Goal: Information Seeking & Learning: Learn about a topic

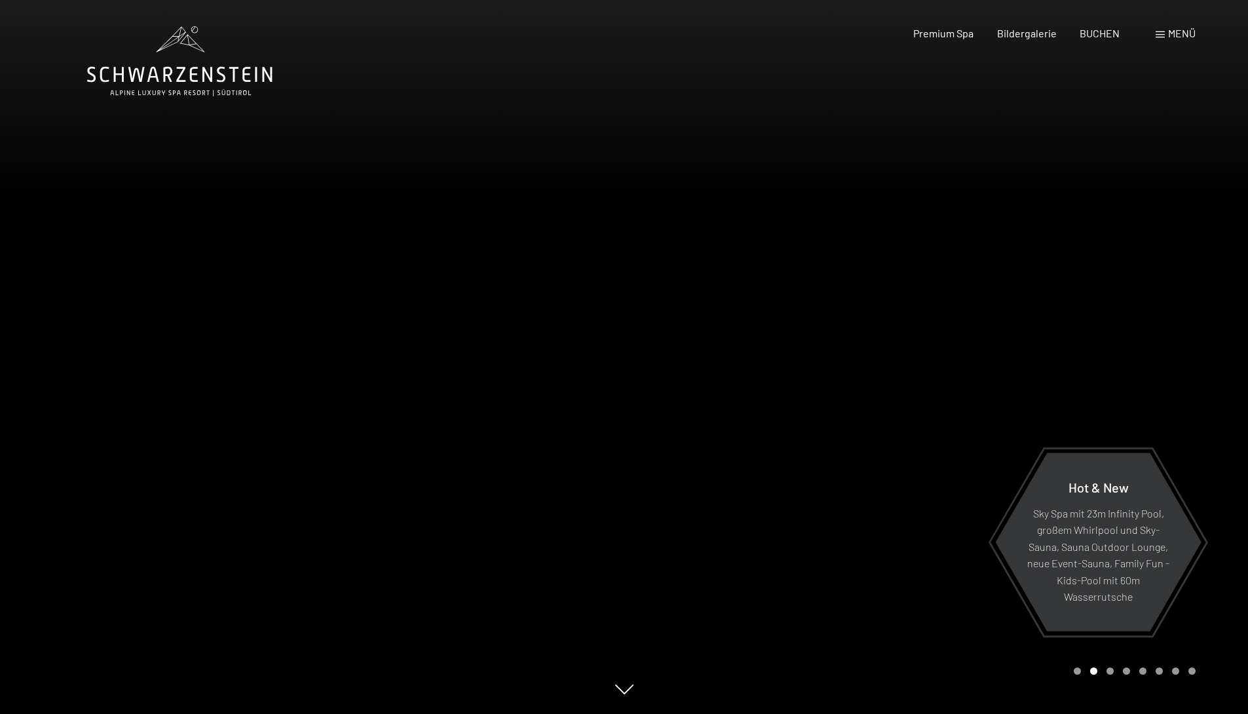
click at [1096, 368] on div at bounding box center [936, 357] width 624 height 714
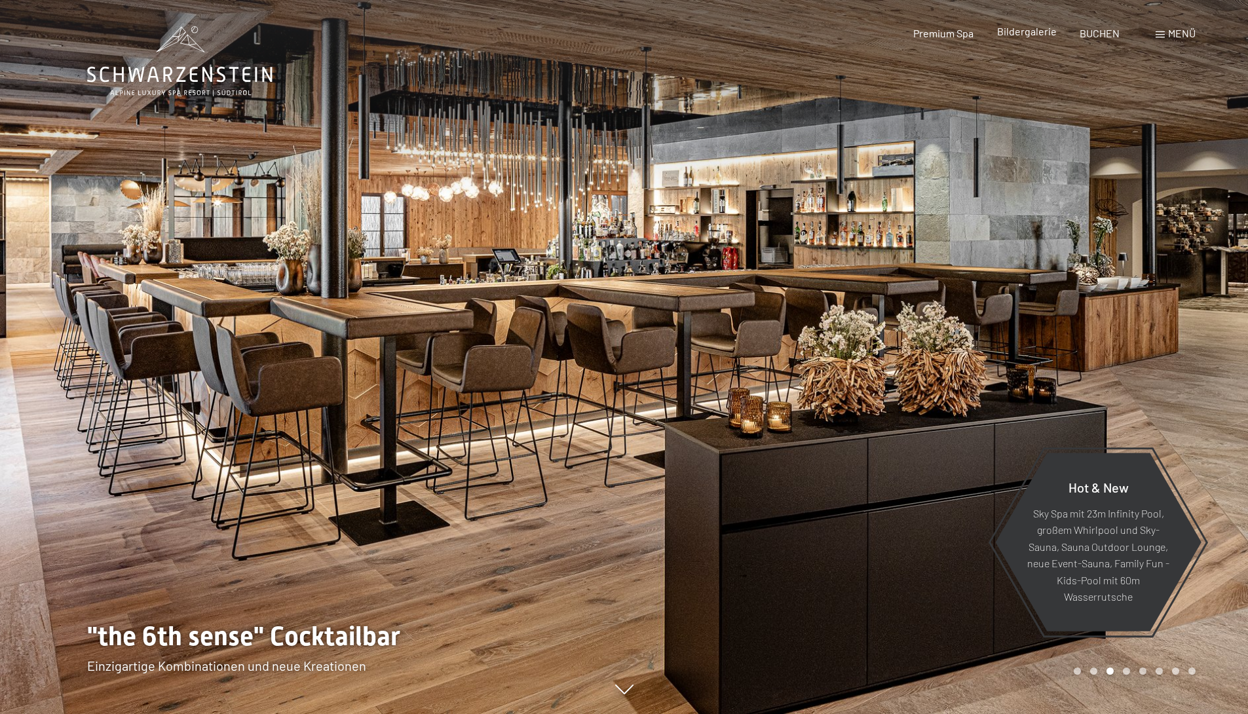
click at [1036, 34] on span "Bildergalerie" at bounding box center [1027, 31] width 60 height 12
click at [1192, 33] on span "Menü" at bounding box center [1182, 33] width 28 height 12
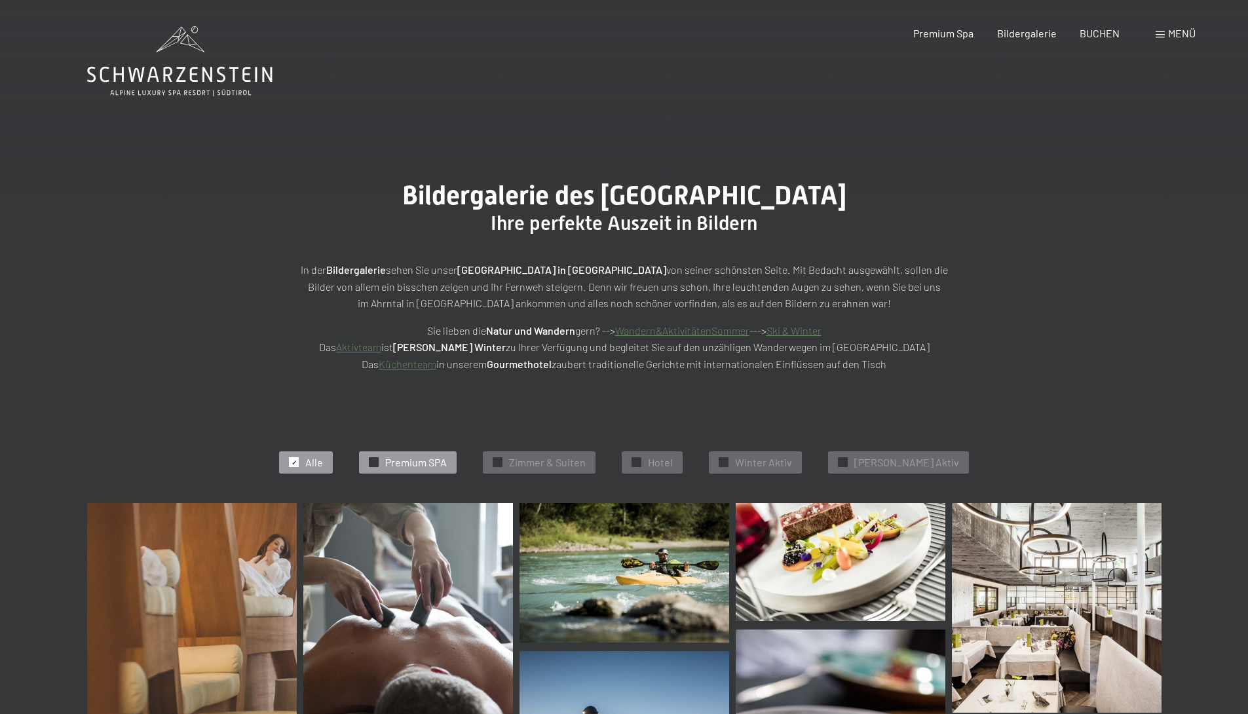
click at [377, 465] on span "✓" at bounding box center [374, 462] width 5 height 9
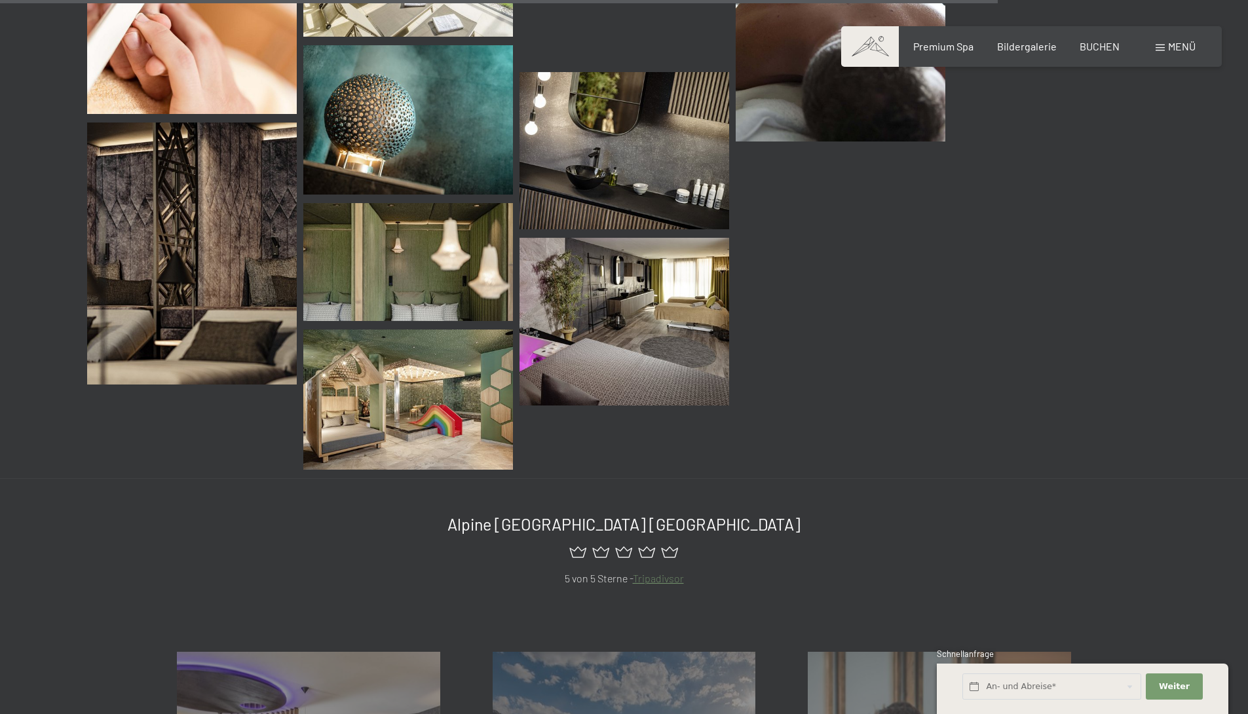
scroll to position [2102, 0]
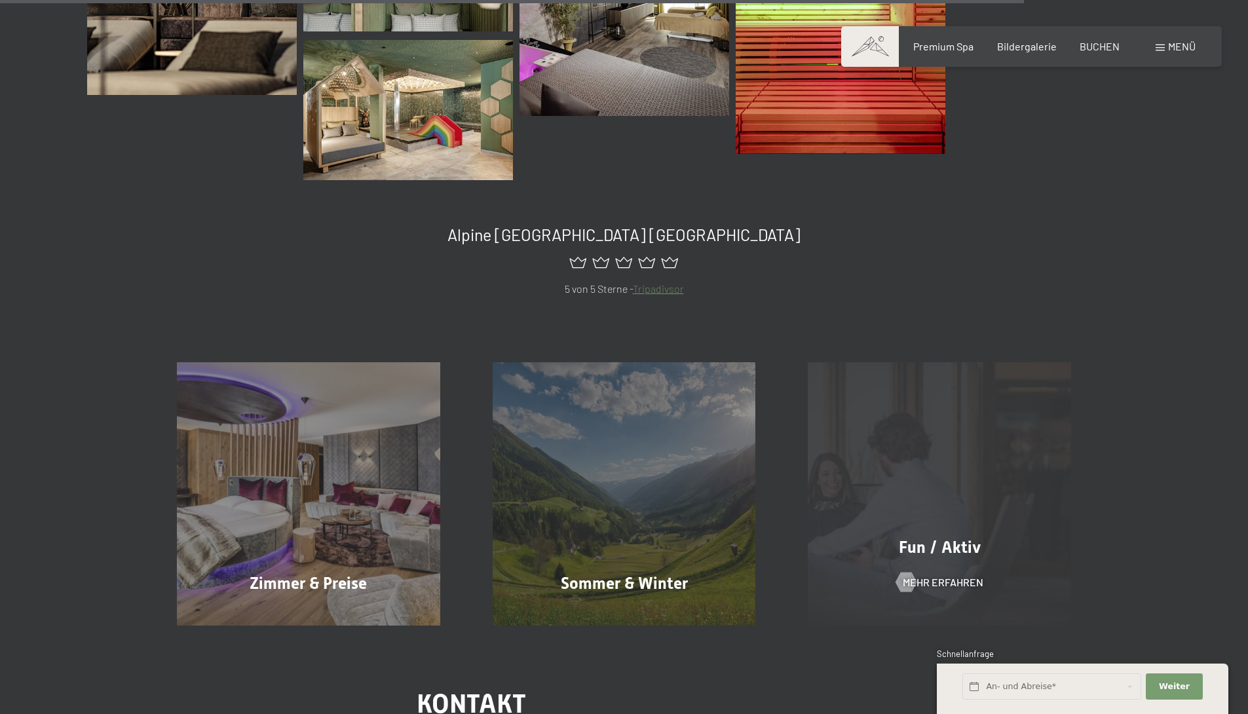
click at [884, 474] on div "Fun / Aktiv Mehr erfahren" at bounding box center [940, 493] width 316 height 263
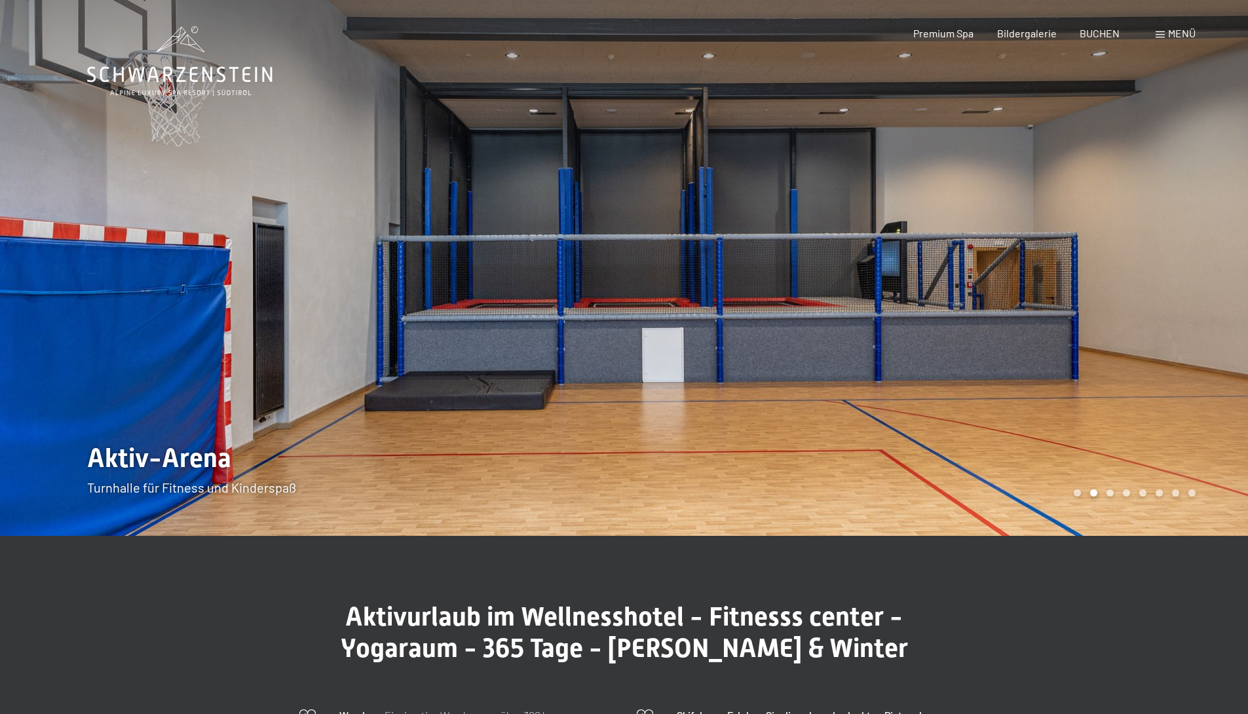
click at [1073, 311] on div at bounding box center [936, 268] width 624 height 536
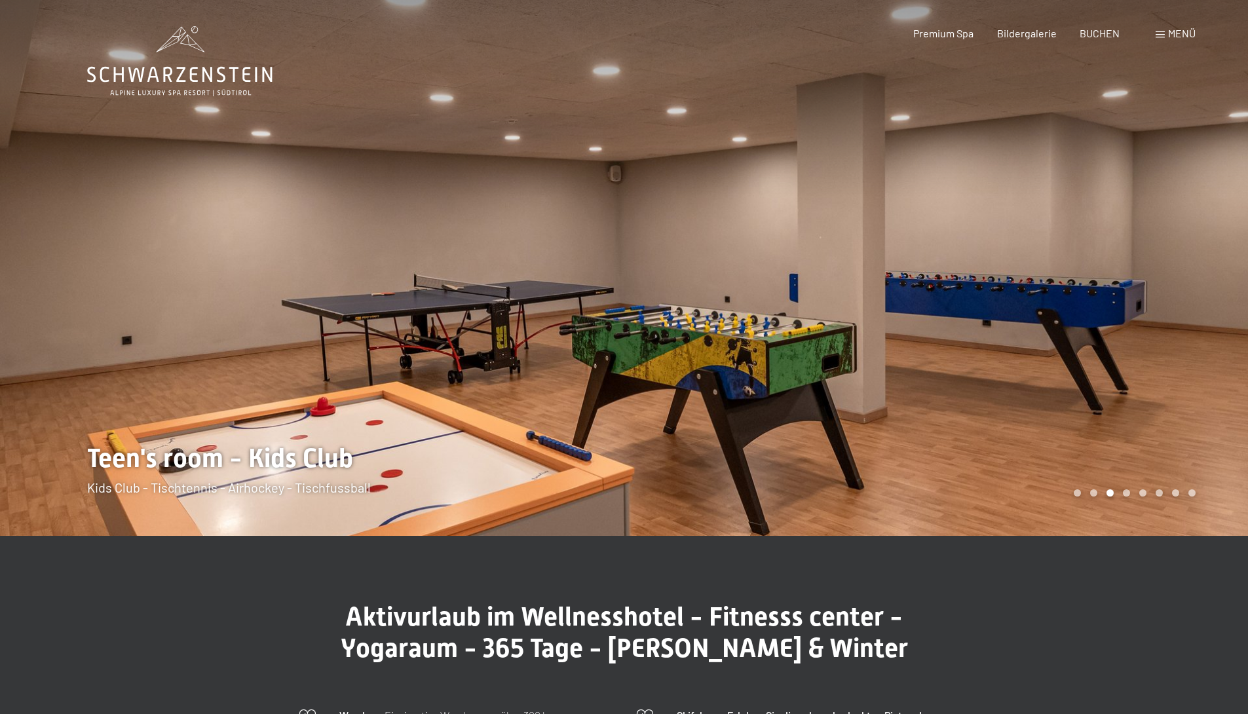
click at [1092, 301] on div at bounding box center [936, 268] width 624 height 536
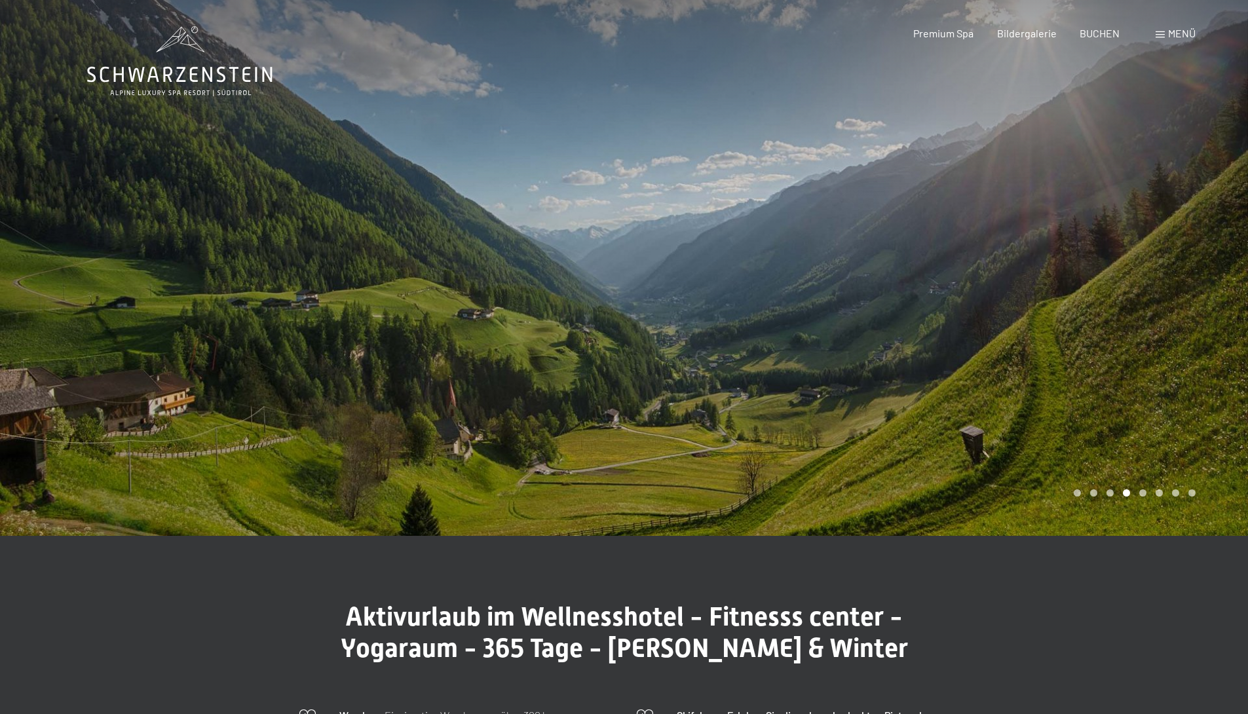
click at [1092, 301] on div at bounding box center [936, 268] width 624 height 536
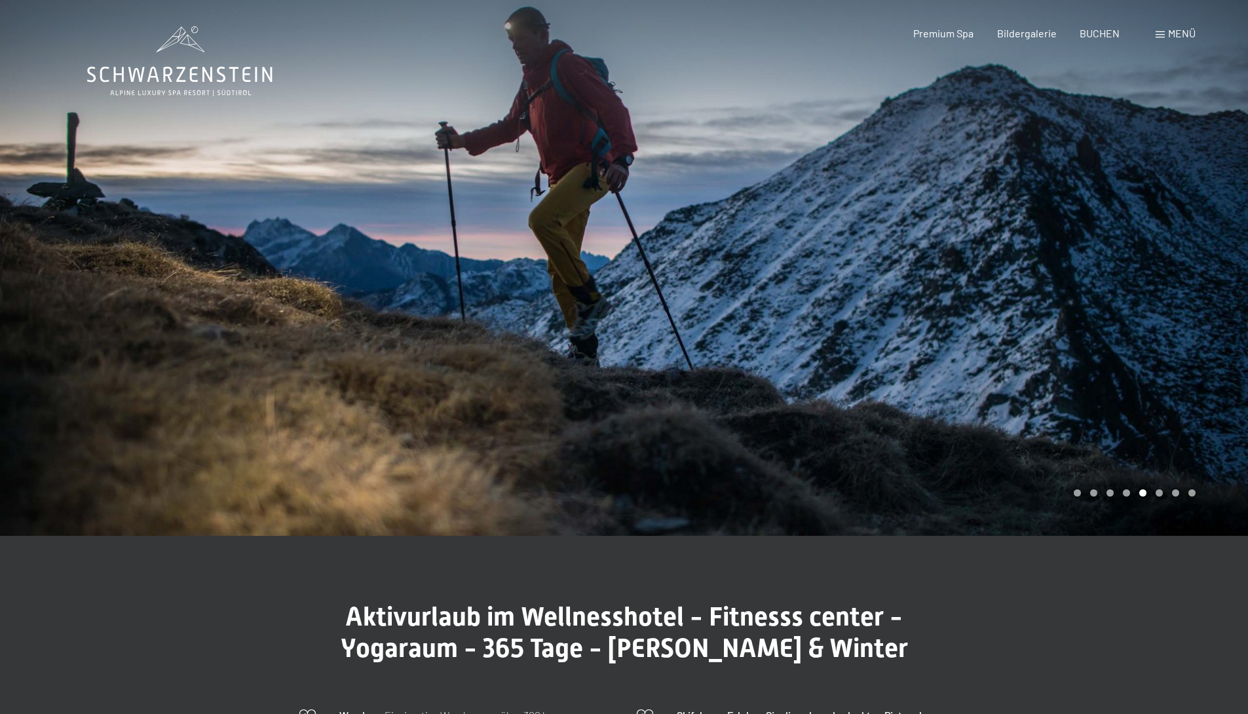
click at [1092, 301] on div at bounding box center [936, 268] width 624 height 536
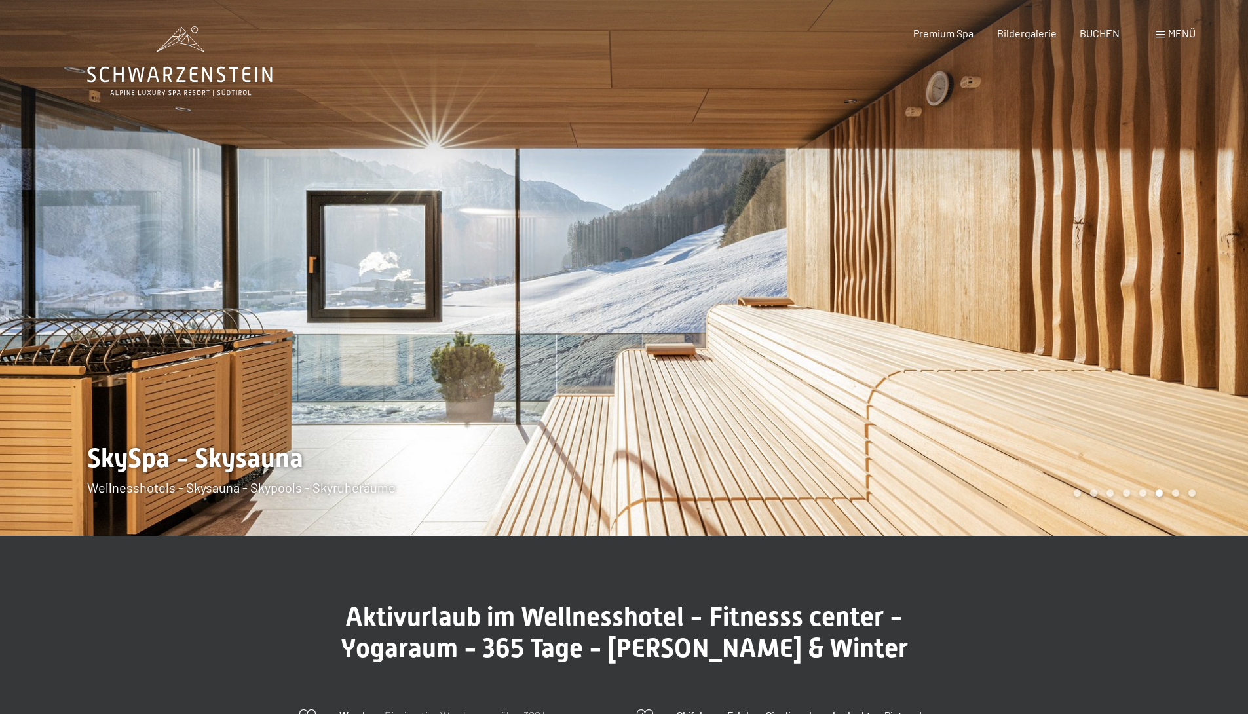
click at [1092, 301] on div at bounding box center [936, 268] width 624 height 536
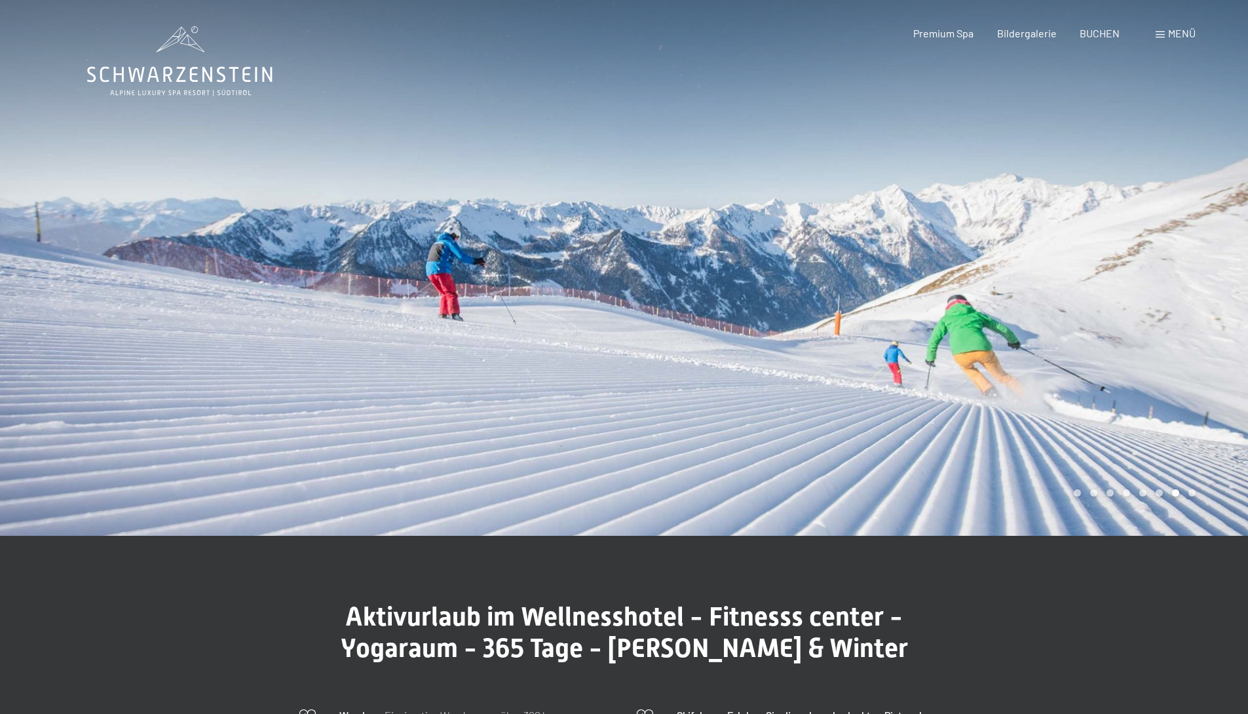
click at [1092, 301] on div at bounding box center [936, 268] width 624 height 536
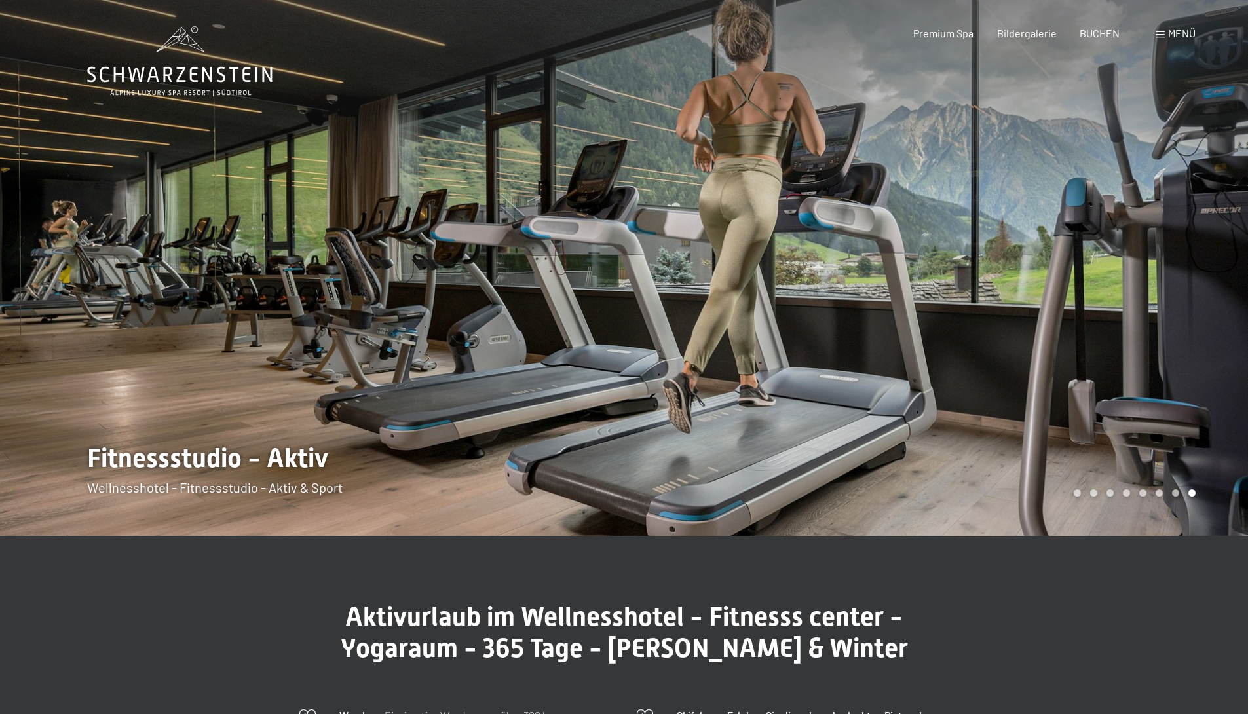
click at [1168, 33] on span "Menü" at bounding box center [1182, 33] width 28 height 12
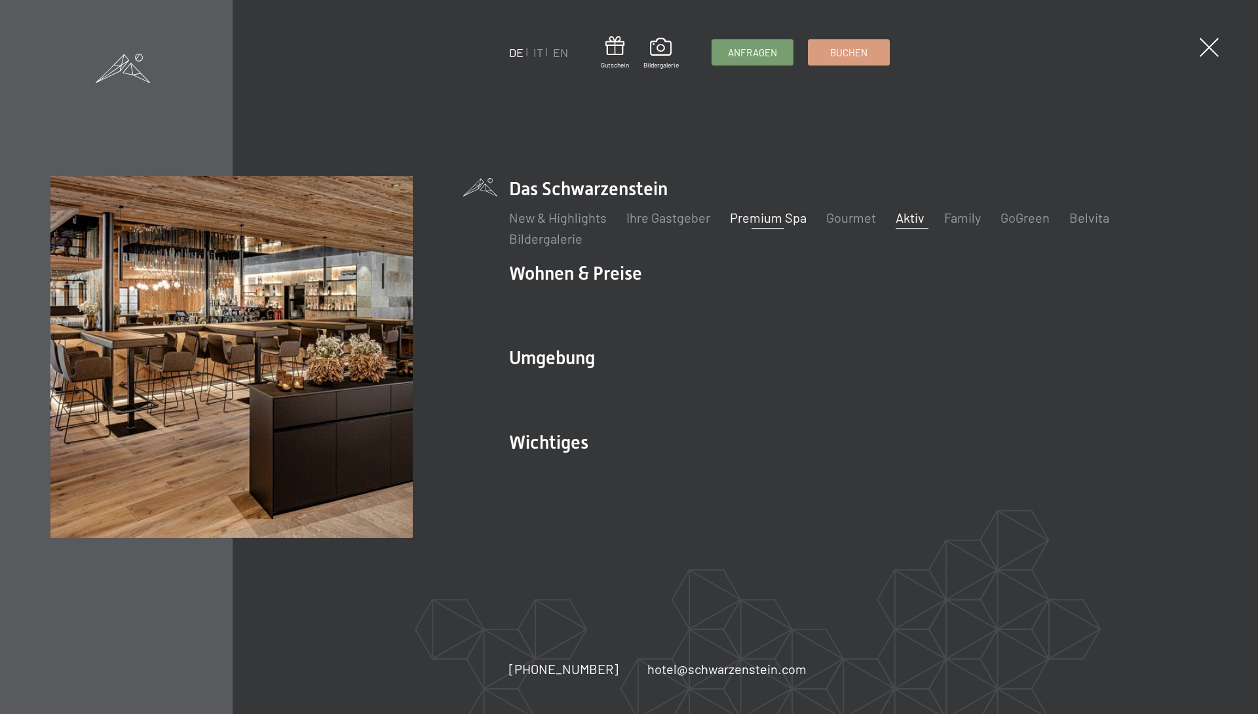
click at [757, 217] on link "Premium Spa" at bounding box center [767, 218] width 77 height 16
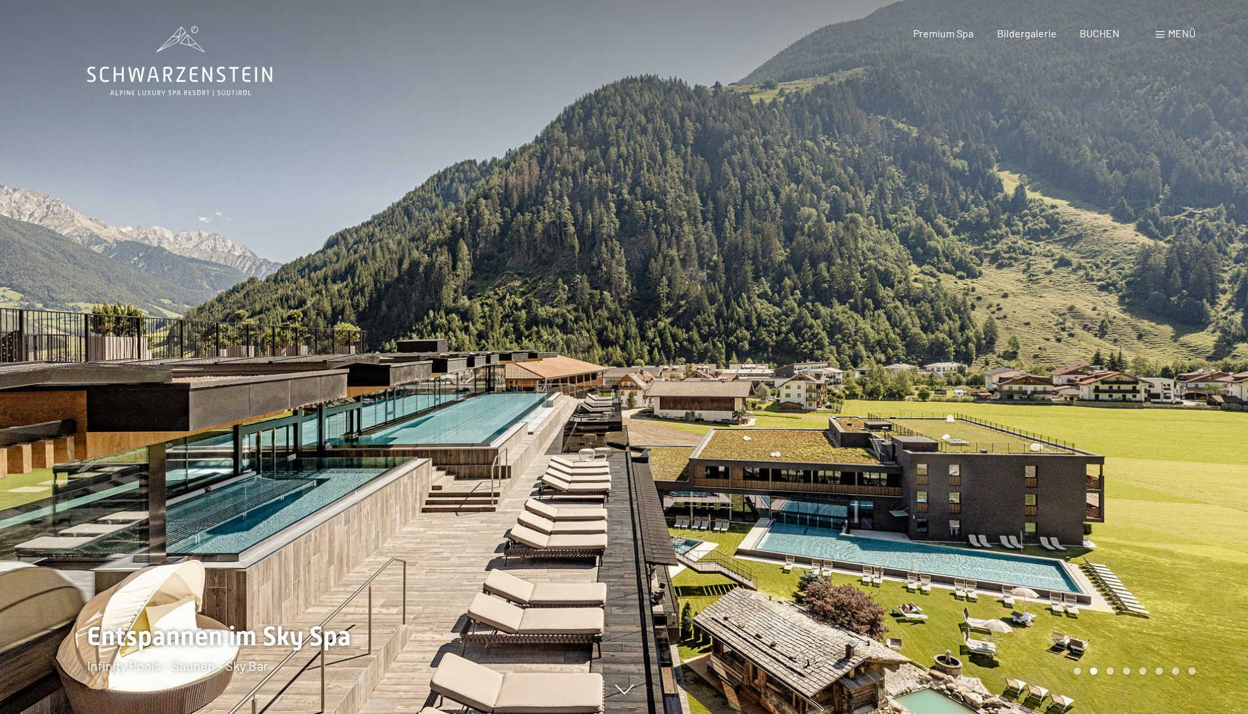
click at [1087, 372] on div at bounding box center [936, 357] width 624 height 714
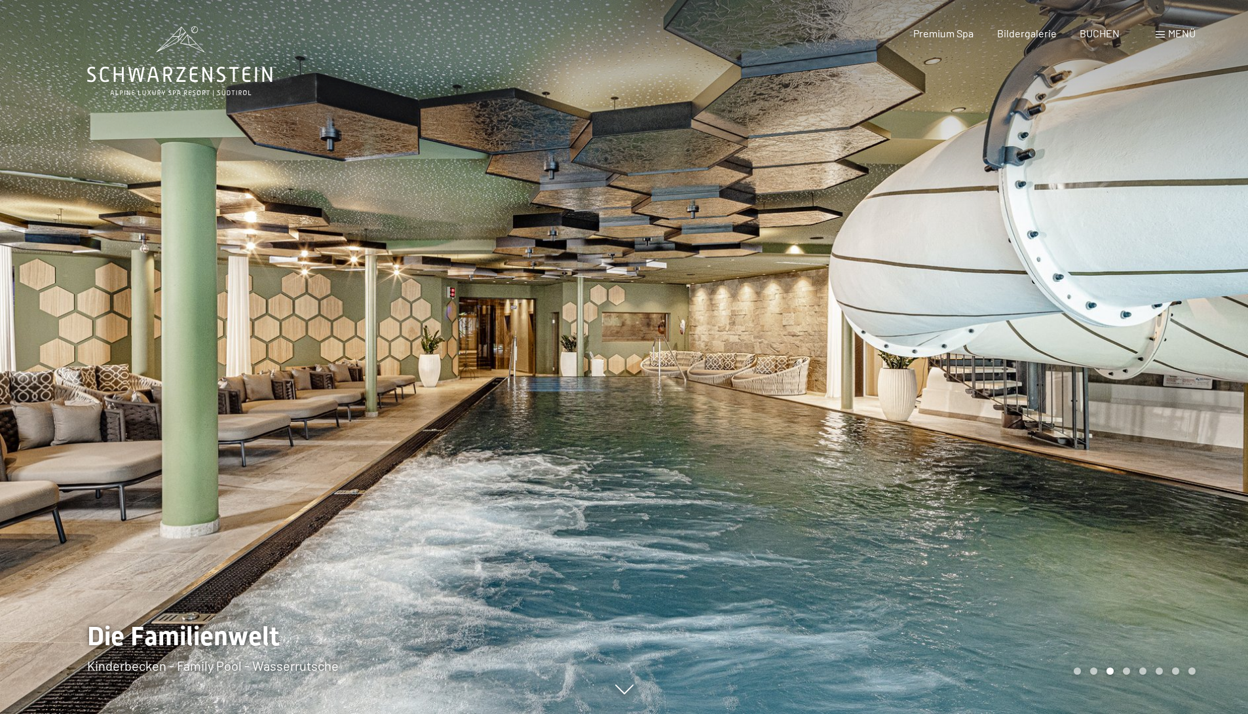
click at [1088, 372] on div at bounding box center [936, 357] width 624 height 714
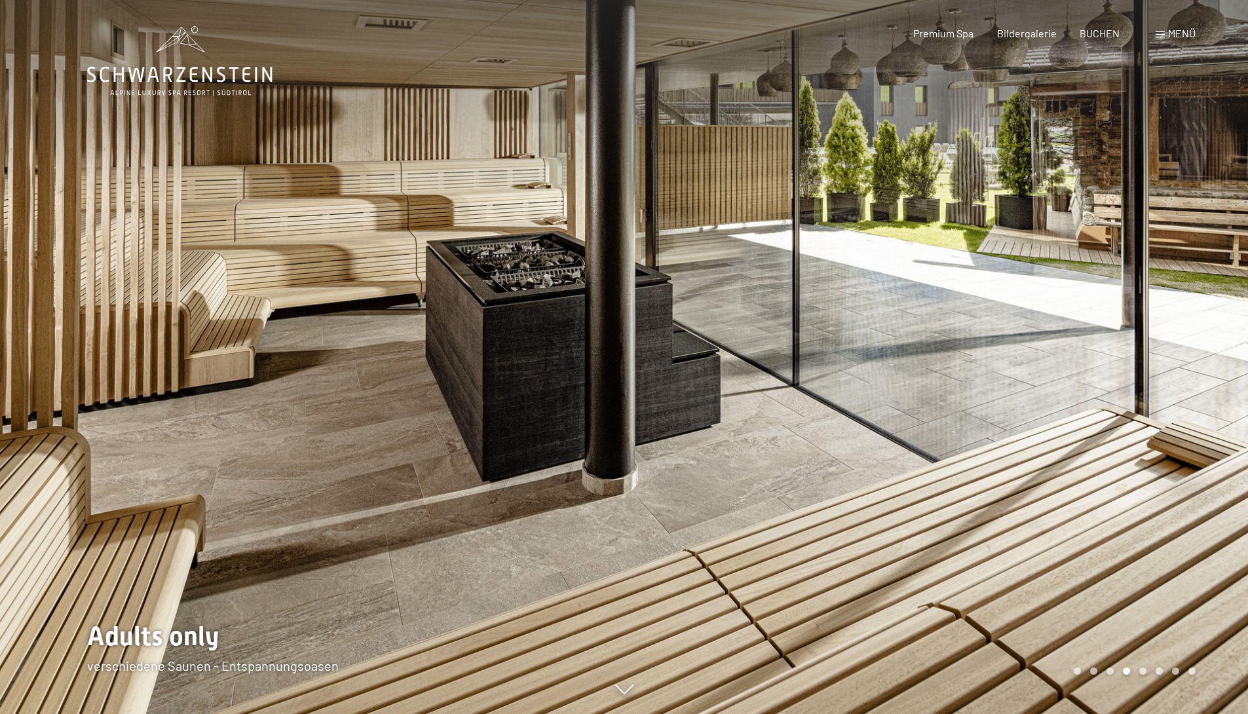
click at [313, 370] on div at bounding box center [312, 357] width 624 height 714
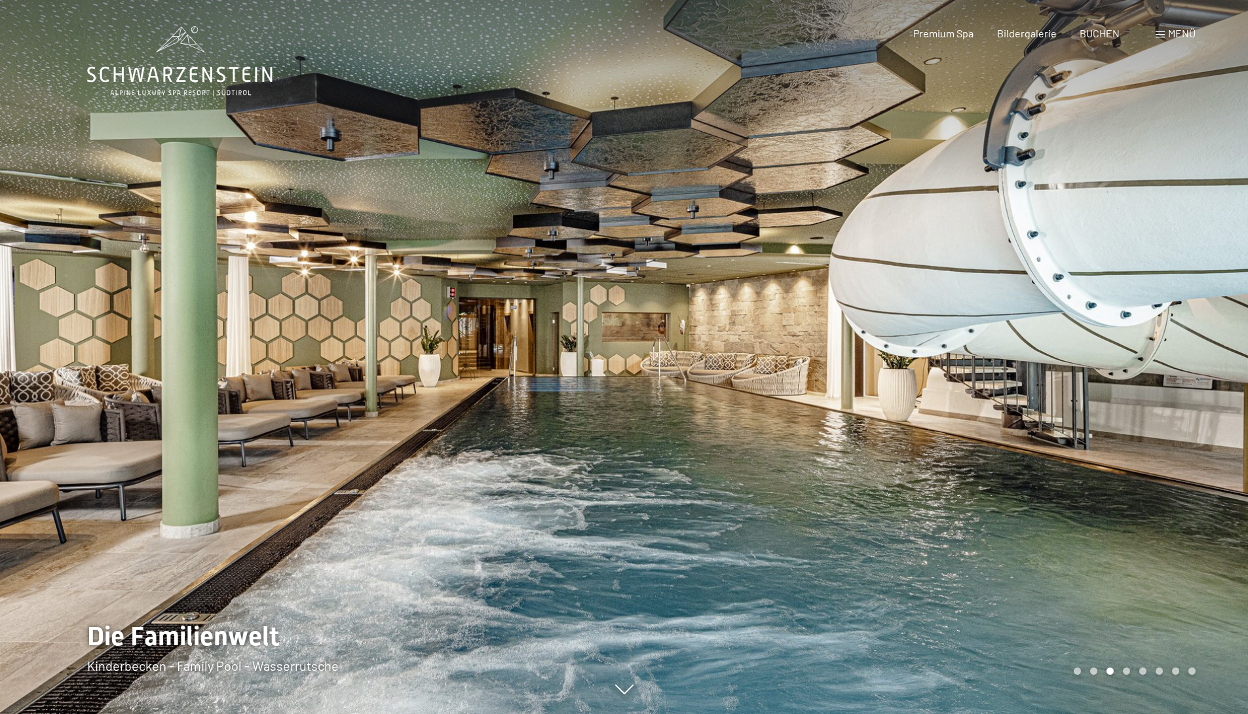
click at [235, 368] on div at bounding box center [312, 357] width 624 height 714
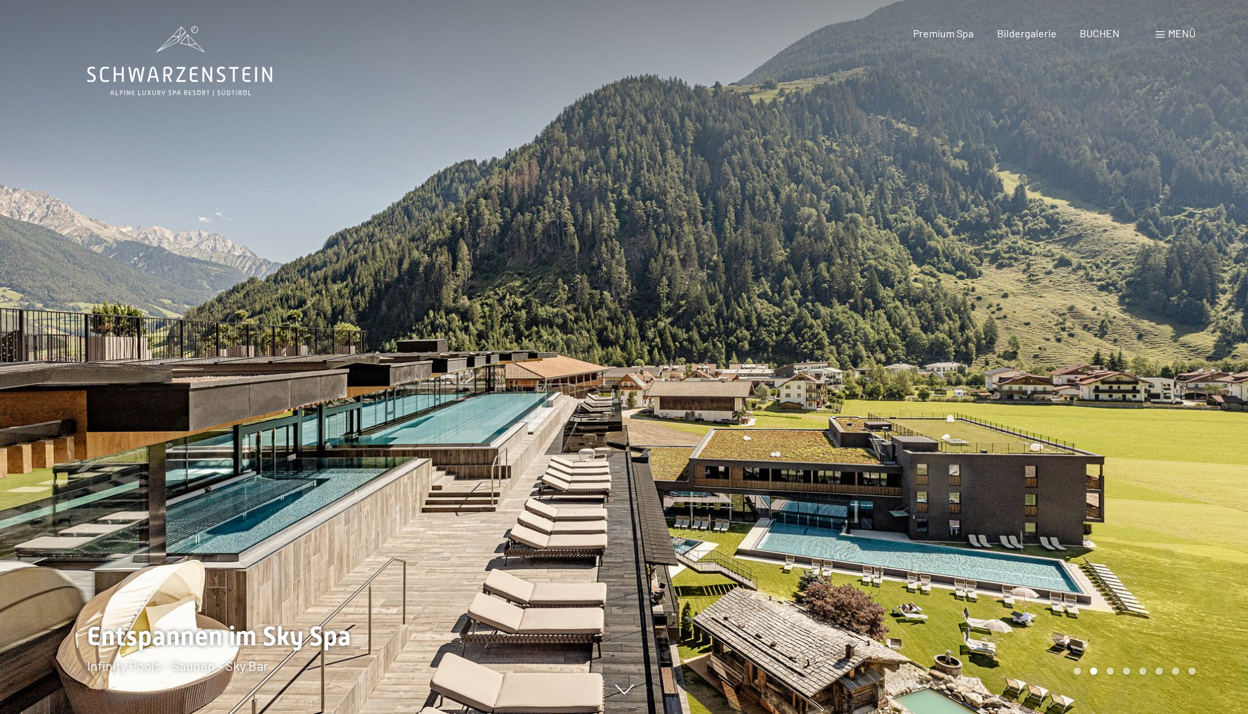
click at [235, 368] on div at bounding box center [312, 357] width 624 height 714
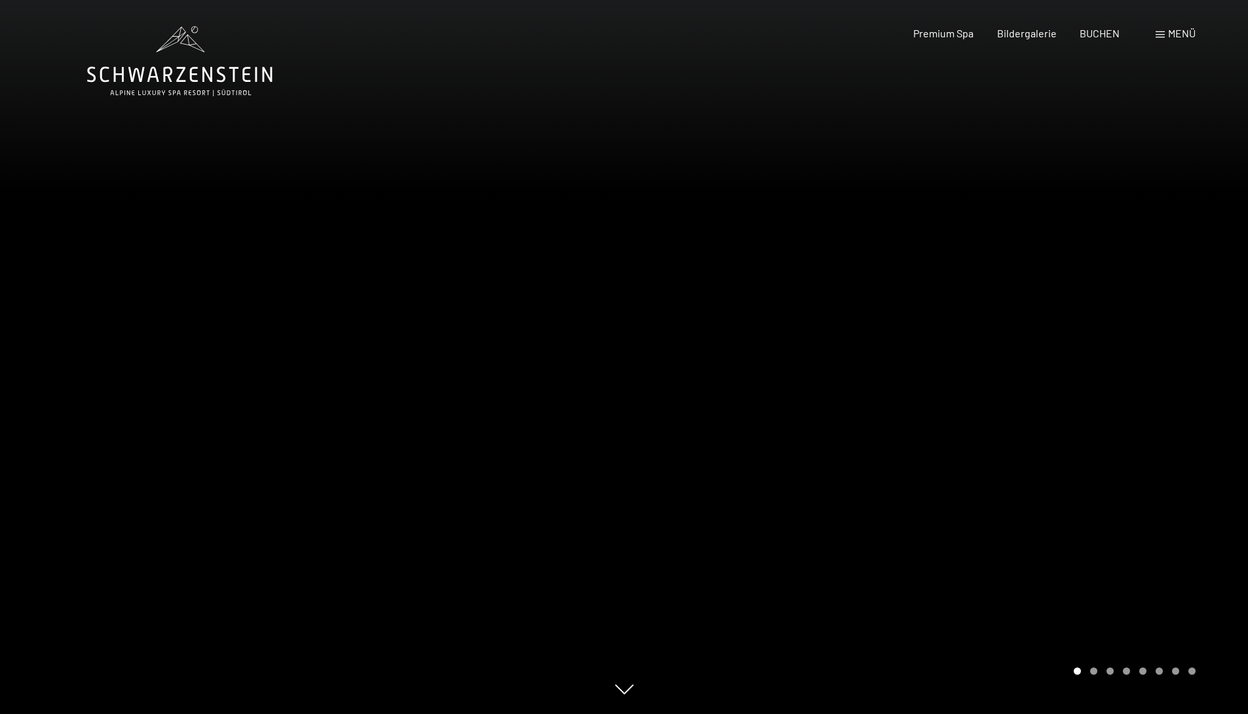
click at [234, 369] on div at bounding box center [312, 357] width 624 height 714
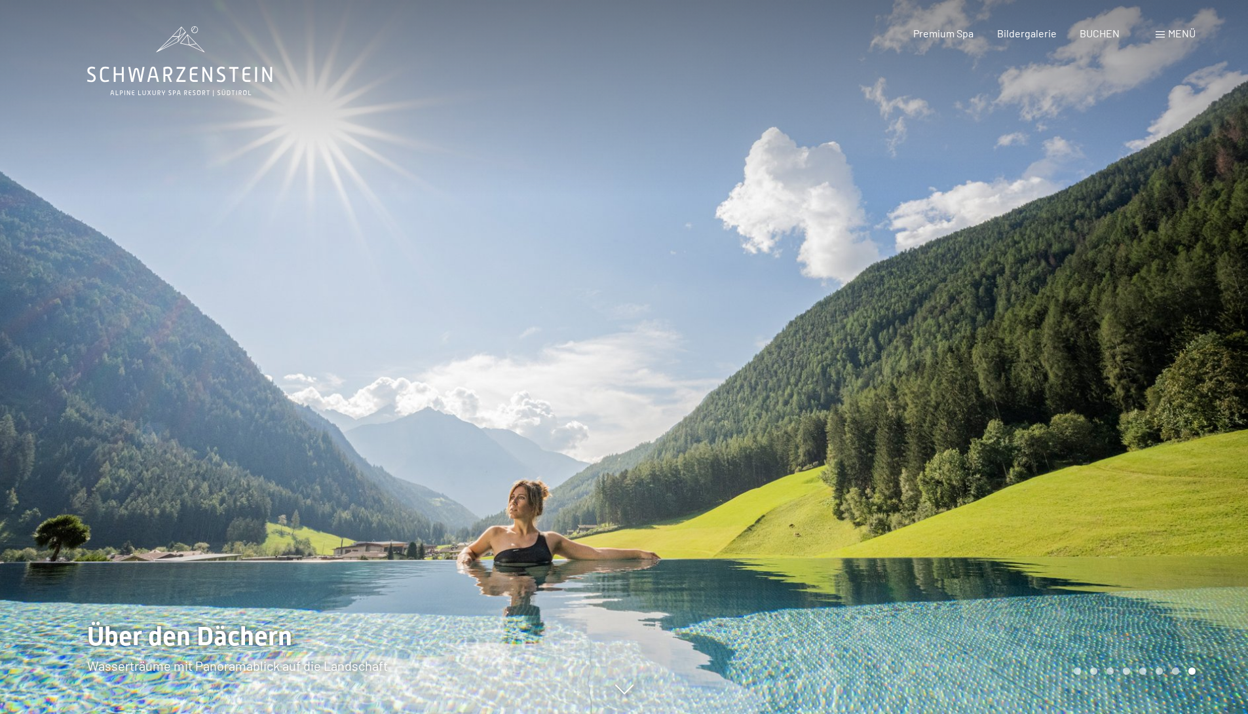
click at [87, 424] on div at bounding box center [312, 357] width 624 height 714
